Goal: Transaction & Acquisition: Purchase product/service

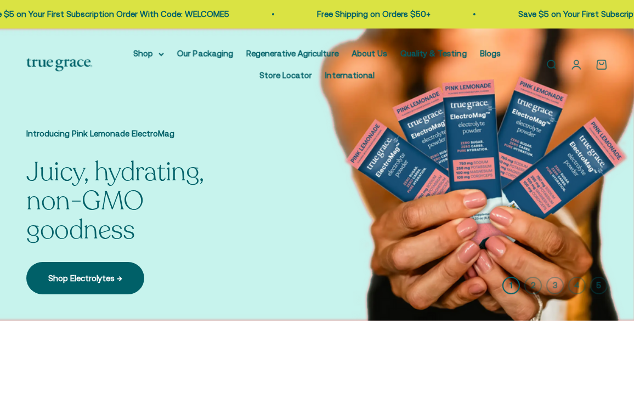
click at [364, 52] on link "About Us" at bounding box center [369, 53] width 36 height 9
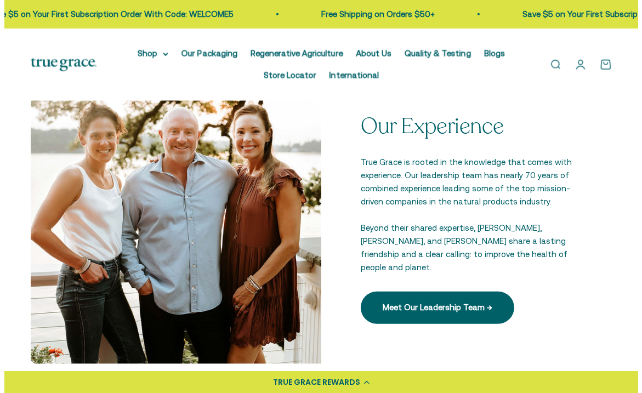
scroll to position [1269, 0]
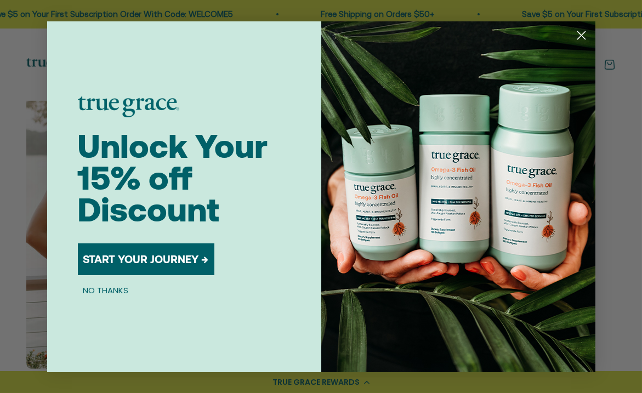
click at [580, 35] on icon "Close dialog" at bounding box center [581, 35] width 8 height 8
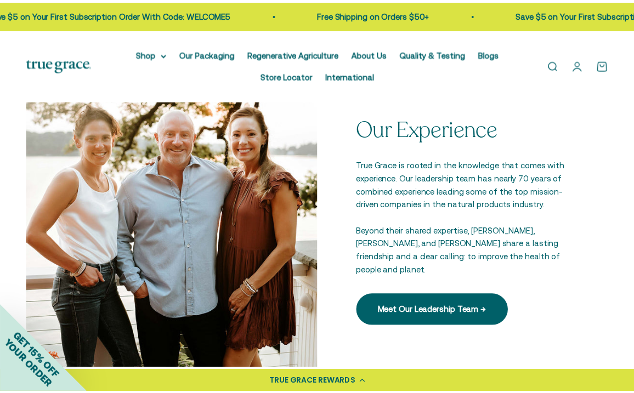
scroll to position [1261, 0]
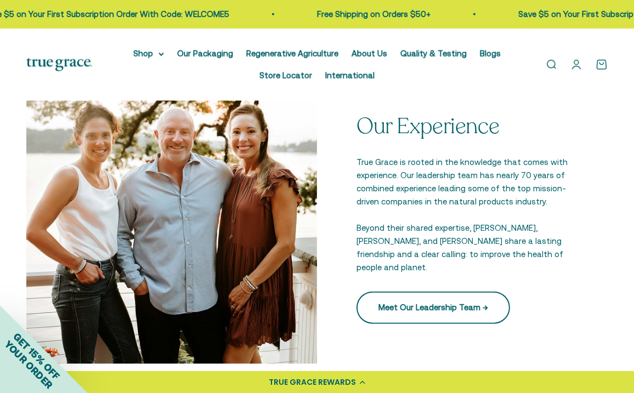
click at [444, 298] on link "Meet Our Leadership Team →" at bounding box center [433, 308] width 154 height 32
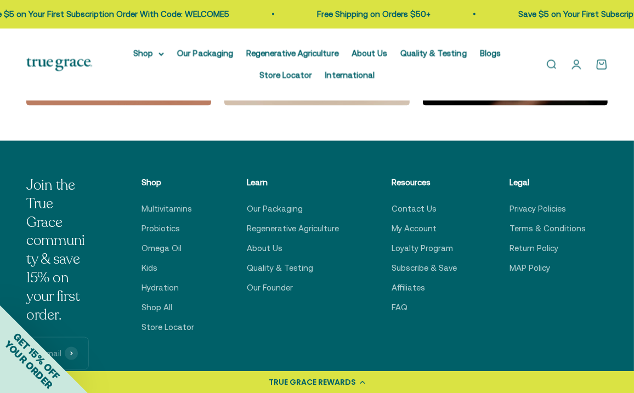
scroll to position [1755, 0]
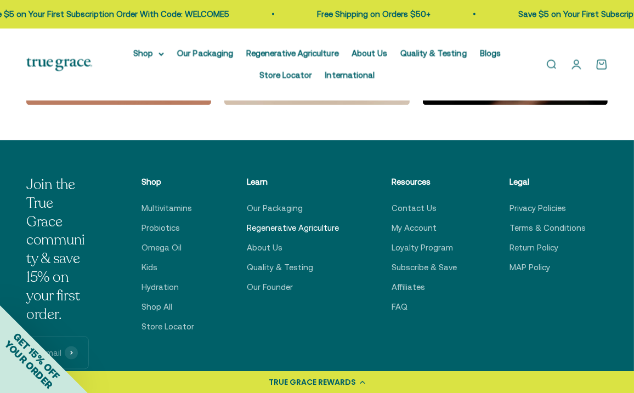
click at [265, 229] on link "Regenerative Agriculture" at bounding box center [293, 228] width 92 height 13
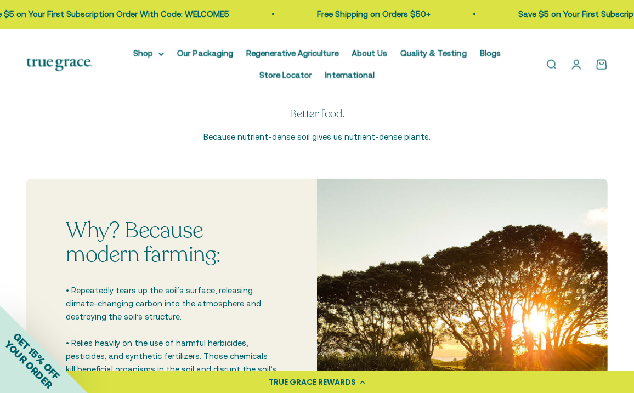
scroll to position [1864, 0]
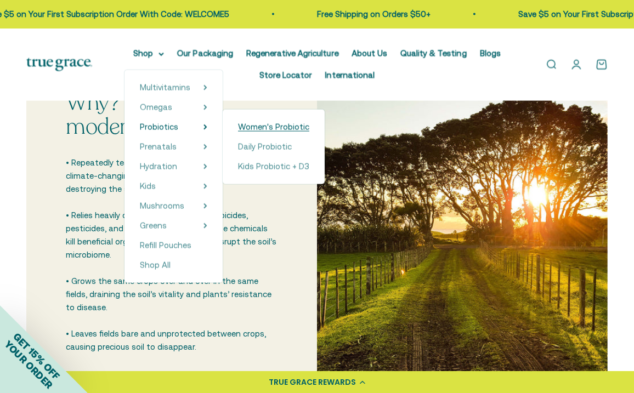
click at [259, 124] on span "Women's Probiotic" at bounding box center [273, 126] width 71 height 9
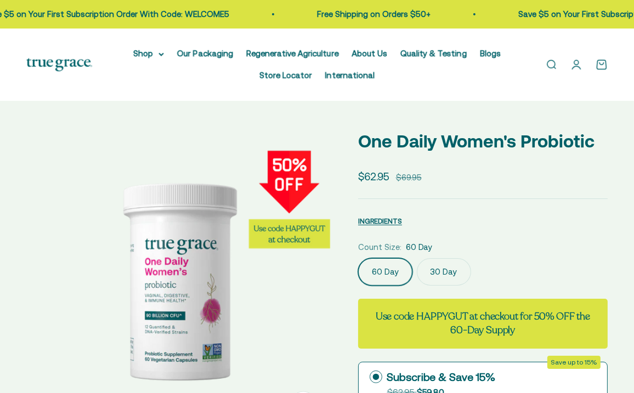
select select "3"
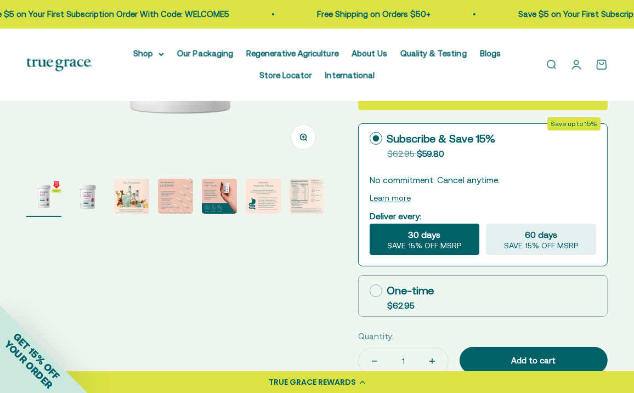
scroll to position [274, 0]
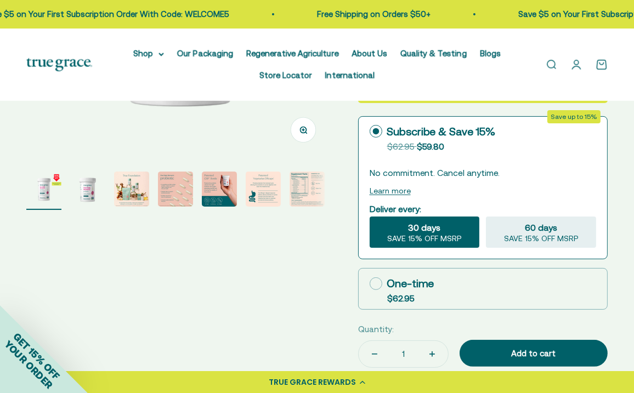
click at [162, 185] on img "Go to item 4" at bounding box center [175, 189] width 35 height 35
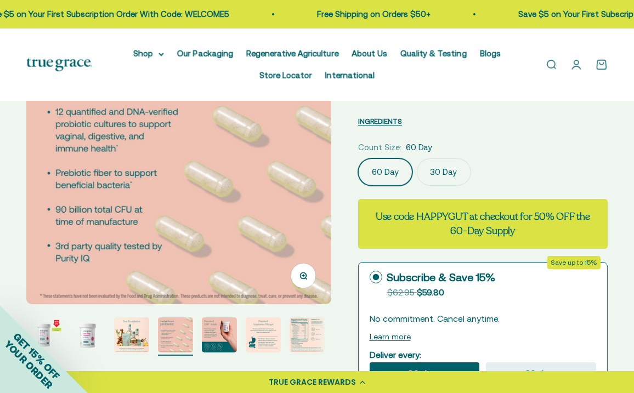
scroll to position [110, 0]
